Goal: Transaction & Acquisition: Purchase product/service

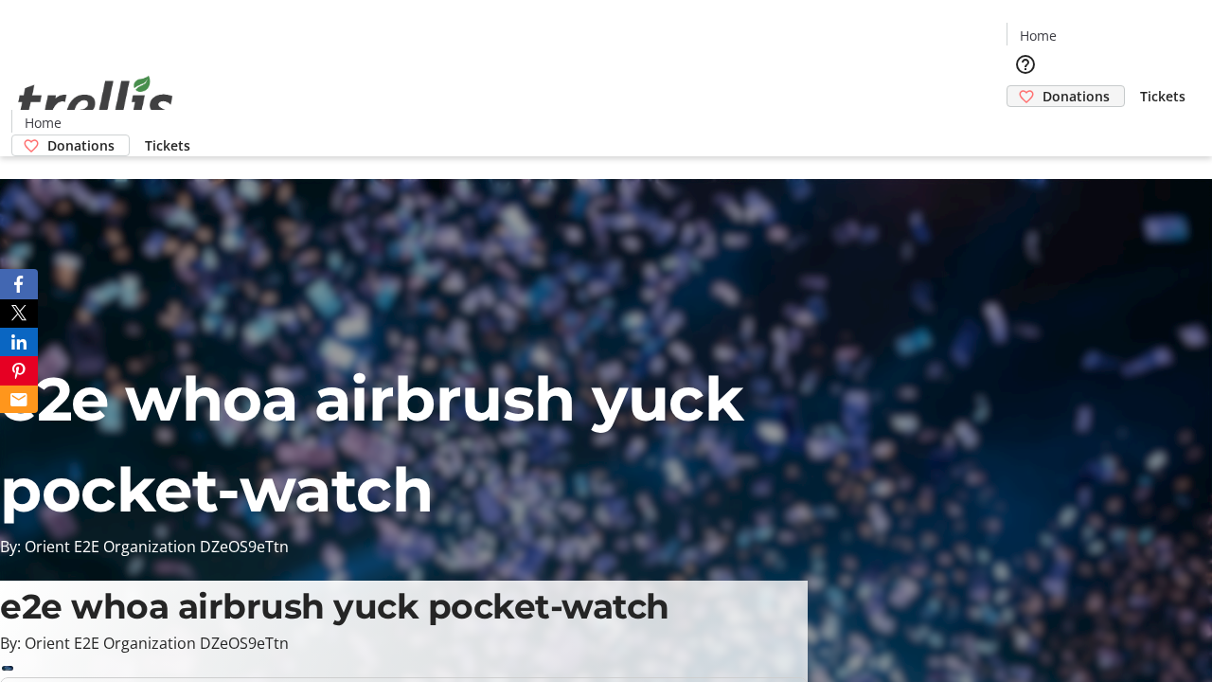
click at [1043, 86] on span "Donations" at bounding box center [1076, 96] width 67 height 20
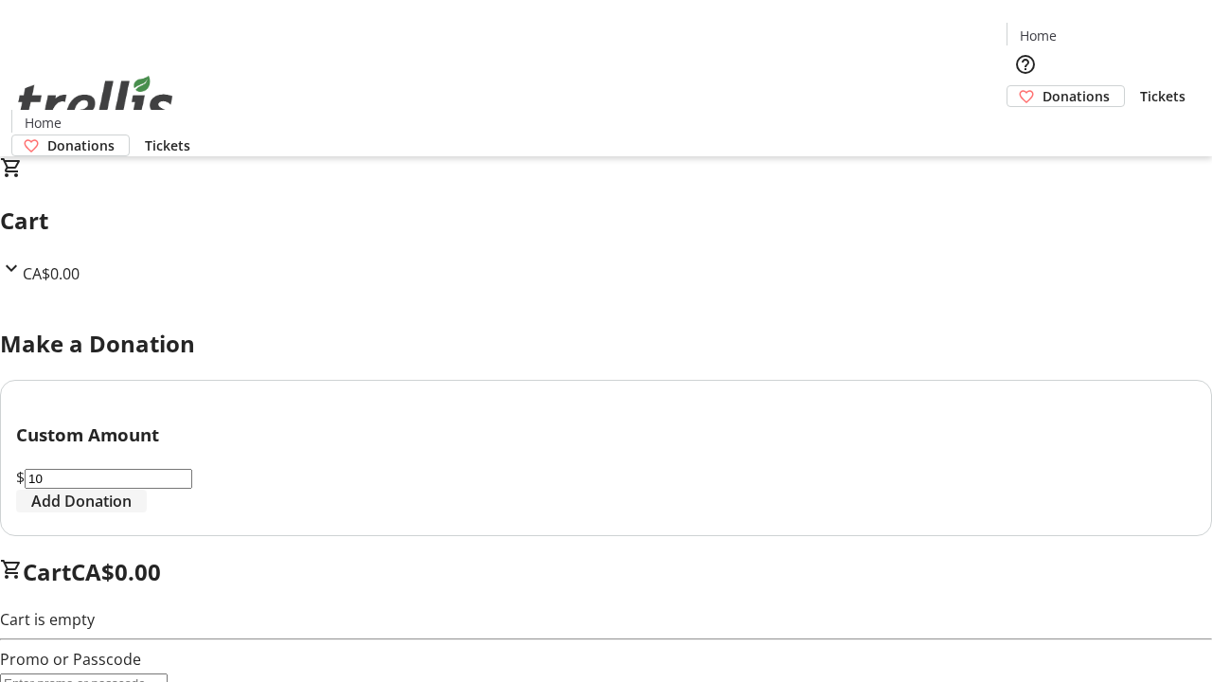
click at [132, 512] on span "Add Donation" at bounding box center [81, 501] width 100 height 23
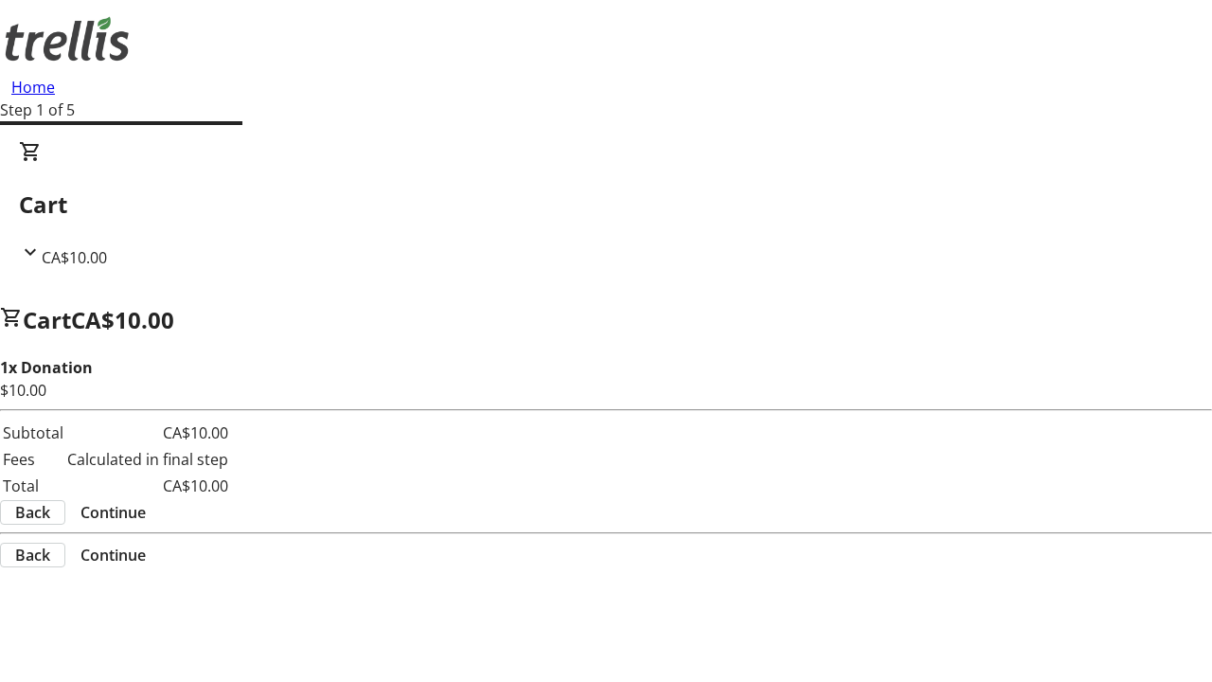
select select "CA"
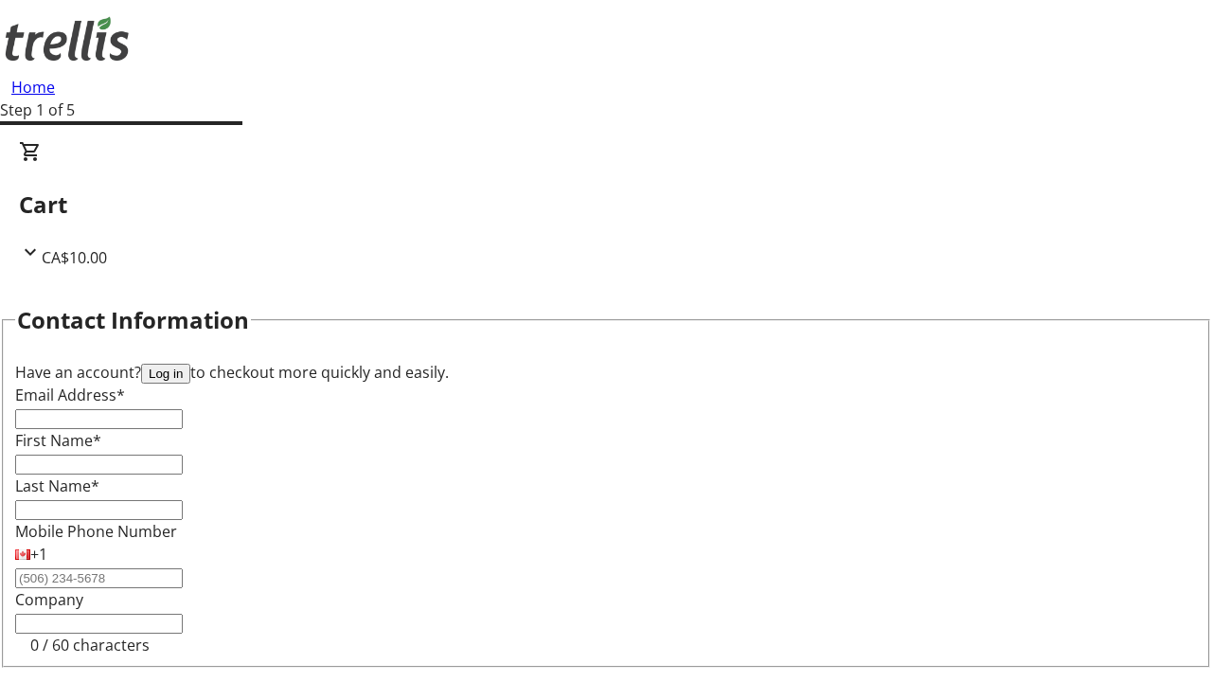
click at [190, 364] on button "Log in" at bounding box center [165, 374] width 49 height 20
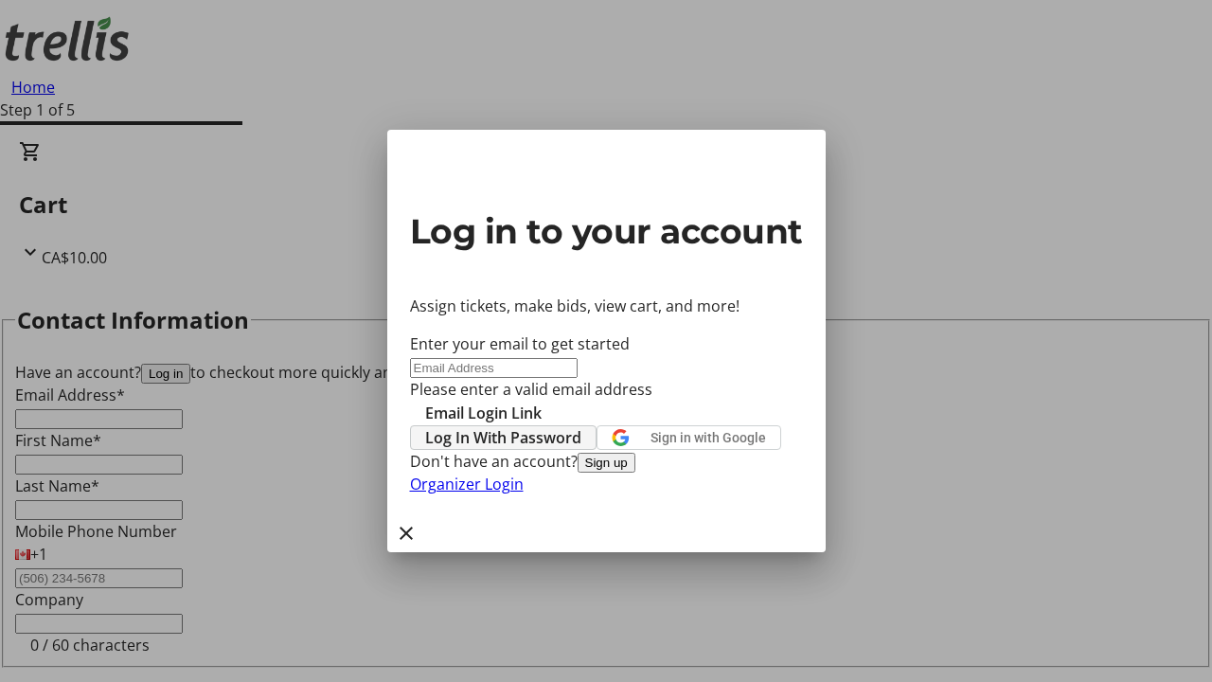
click at [582, 426] on span "Log In With Password" at bounding box center [503, 437] width 156 height 23
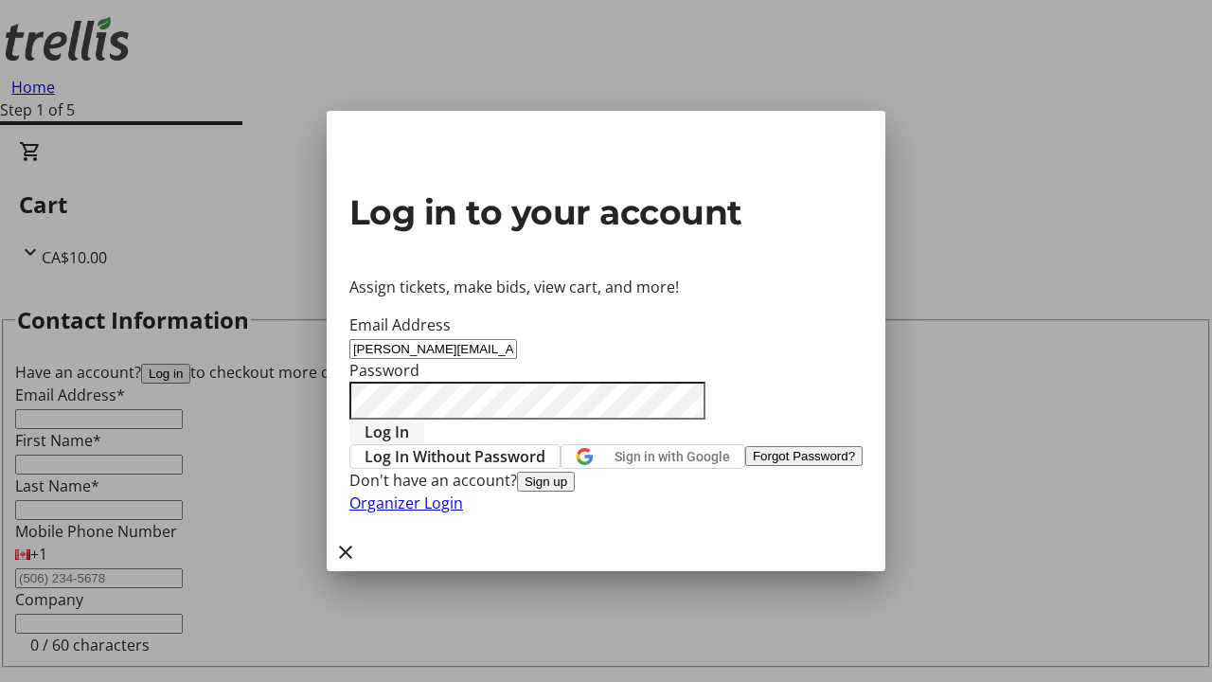
click at [409, 420] on span "Log In" at bounding box center [387, 431] width 45 height 23
